Goal: Check status: Check status

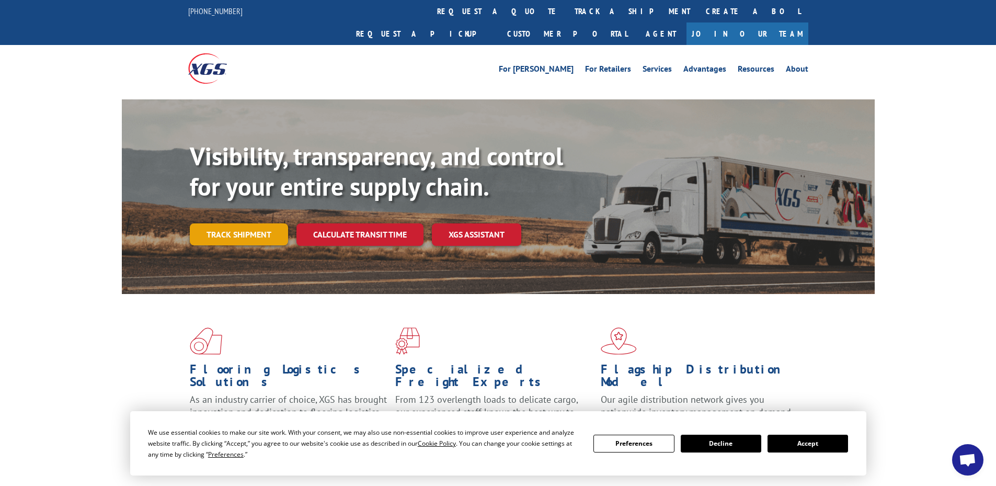
click at [245, 223] on link "Track shipment" at bounding box center [239, 234] width 98 height 22
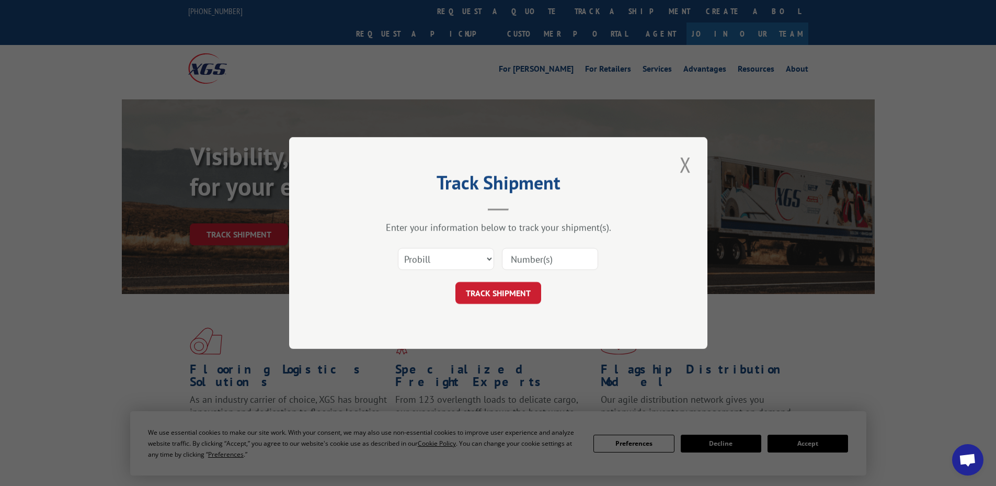
click at [537, 259] on input at bounding box center [550, 259] width 96 height 22
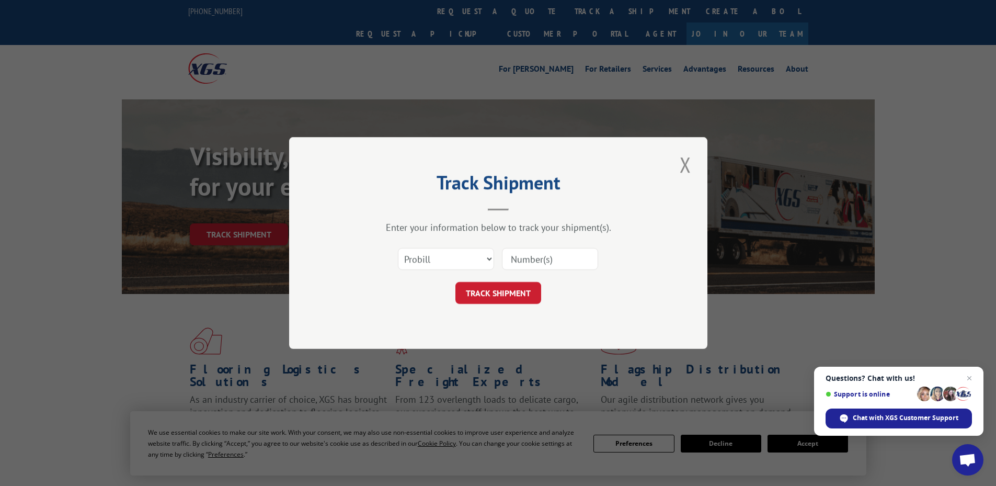
paste input "17224953"
type input "17224953"
click at [502, 287] on button "TRACK SHIPMENT" at bounding box center [498, 293] width 86 height 22
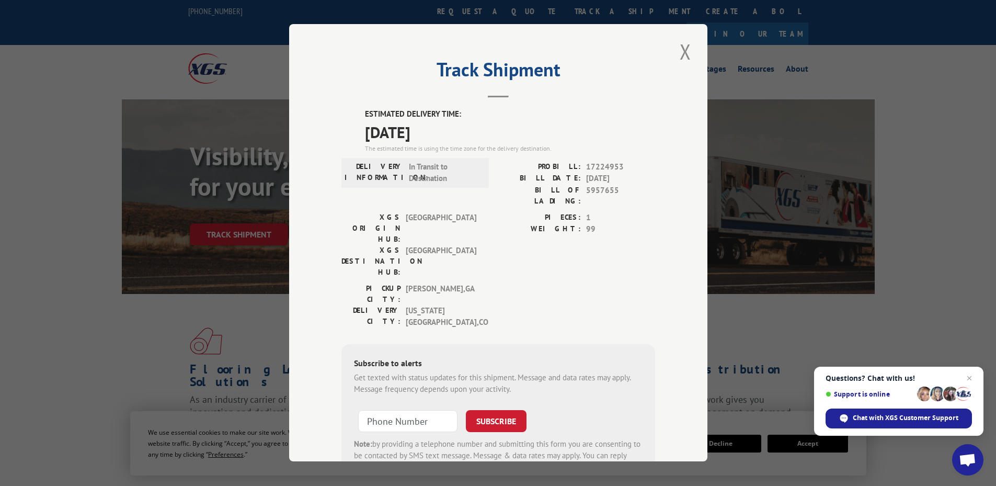
drag, startPoint x: 454, startPoint y: 126, endPoint x: 361, endPoint y: 116, distance: 94.1
click at [365, 116] on div "ESTIMATED DELIVERY TIME: [DATE] The estimated time is using the time zone for t…" at bounding box center [510, 131] width 290 height 45
copy div "ESTIMATED DELIVERY TIME: [DATE]"
